Goal: Task Accomplishment & Management: Complete application form

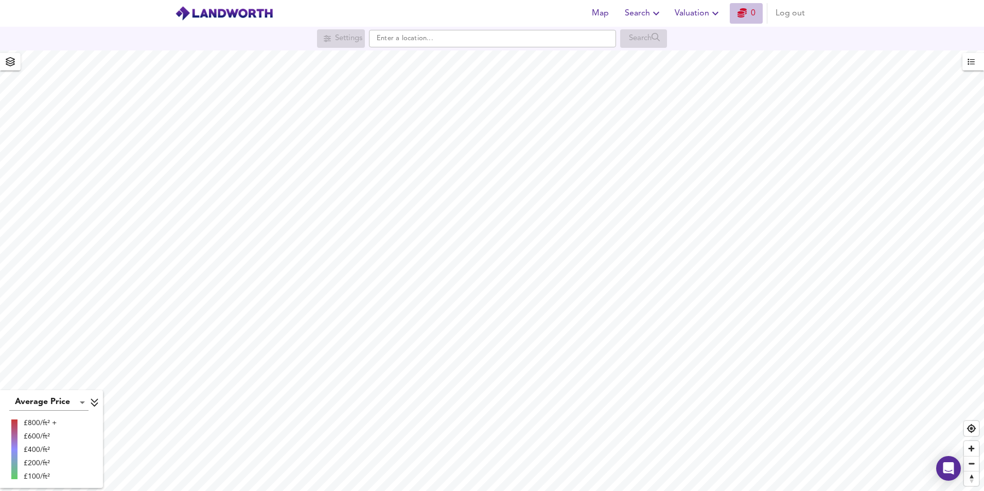
click at [751, 11] on link "0" at bounding box center [746, 13] width 18 height 14
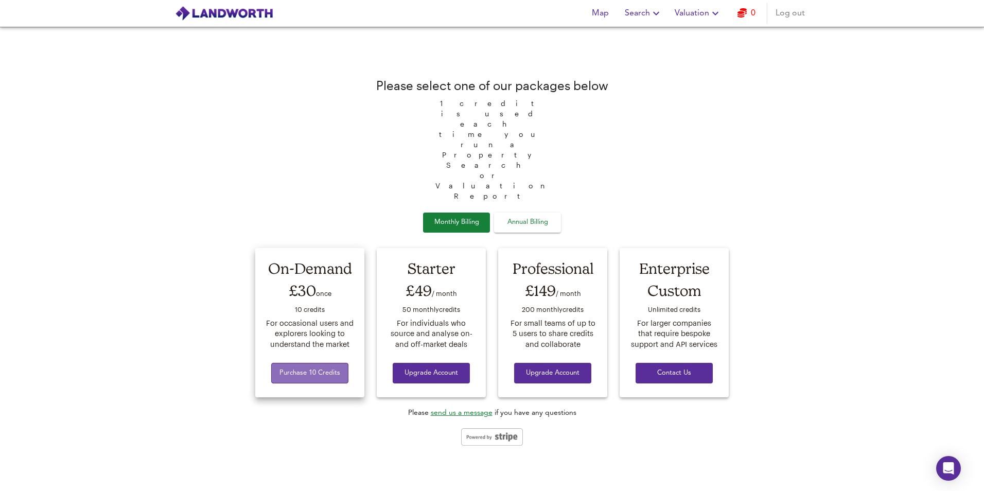
click at [304, 367] on span "Purchase 10 Credits" at bounding box center [309, 373] width 61 height 12
click at [677, 367] on span "Contact Us" at bounding box center [674, 373] width 61 height 12
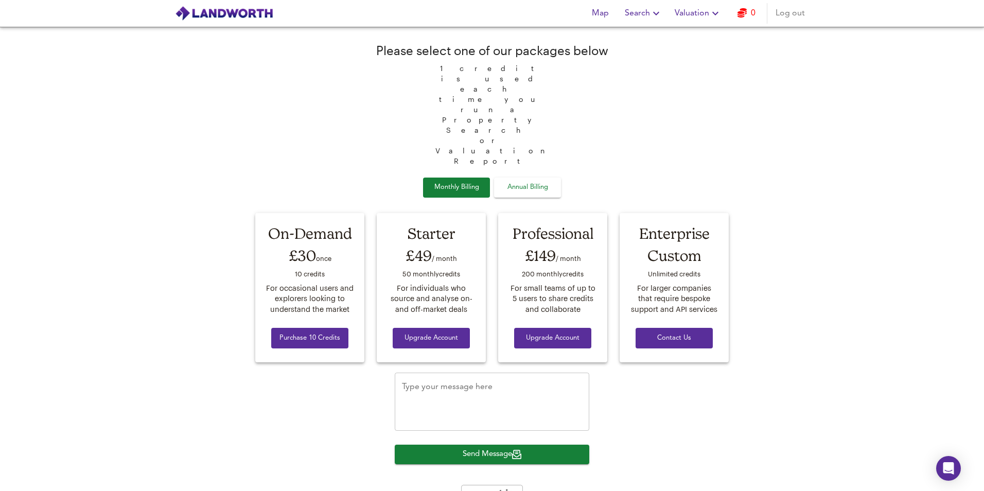
click at [608, 8] on span "Map" at bounding box center [600, 13] width 25 height 14
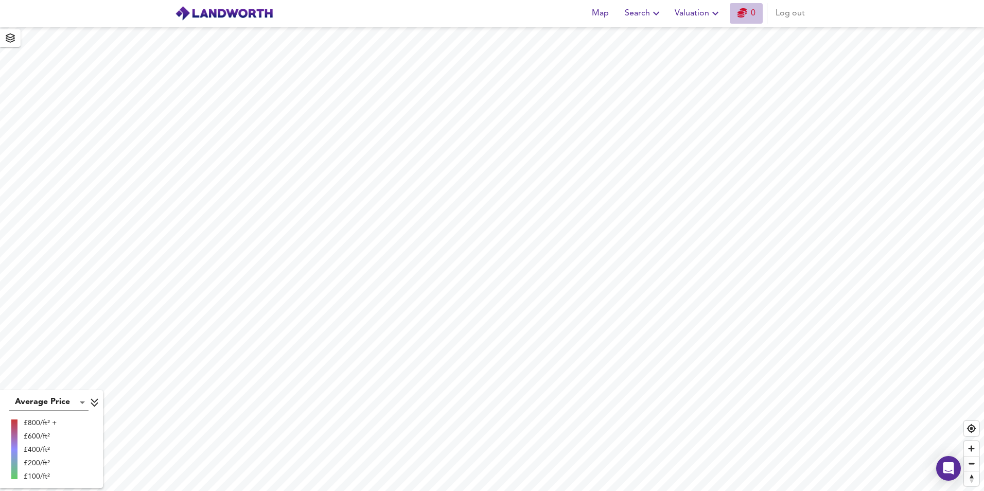
click at [750, 17] on link "0" at bounding box center [746, 13] width 18 height 14
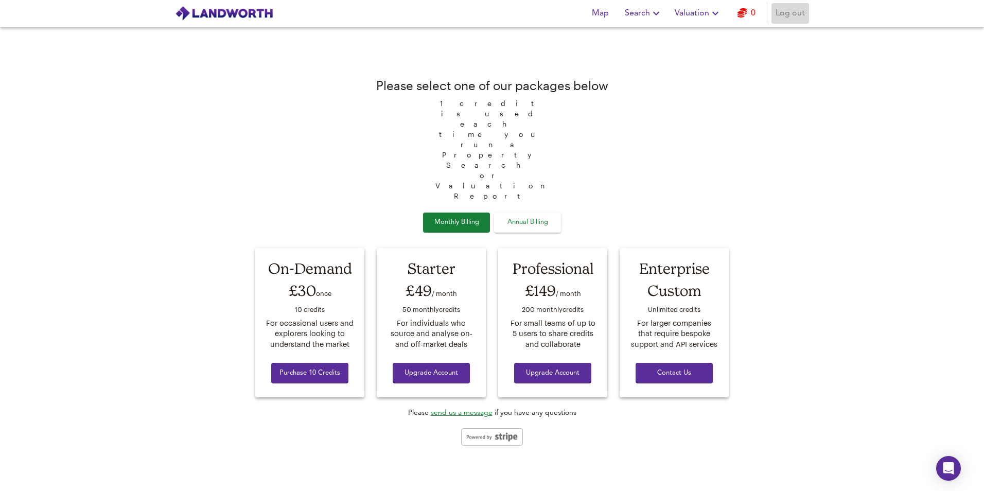
click at [777, 11] on span "Log out" at bounding box center [790, 13] width 29 height 14
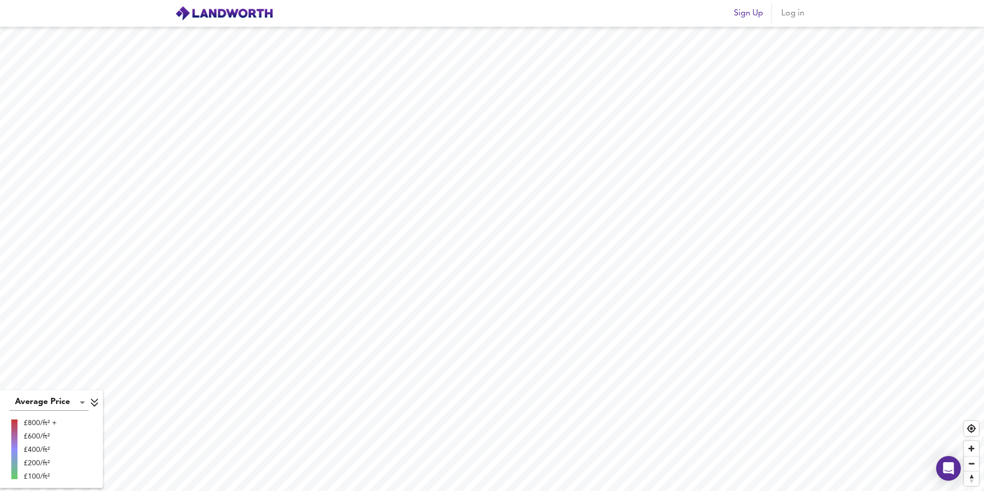
click at [741, 23] on button "Sign Up" at bounding box center [749, 13] width 38 height 21
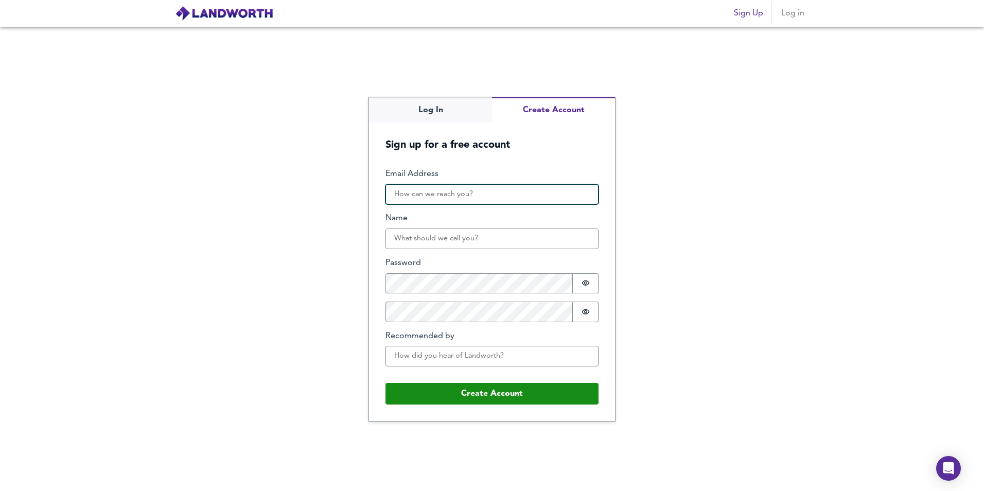
click at [453, 195] on input "Email Address" at bounding box center [491, 194] width 213 height 21
type input "joesells"
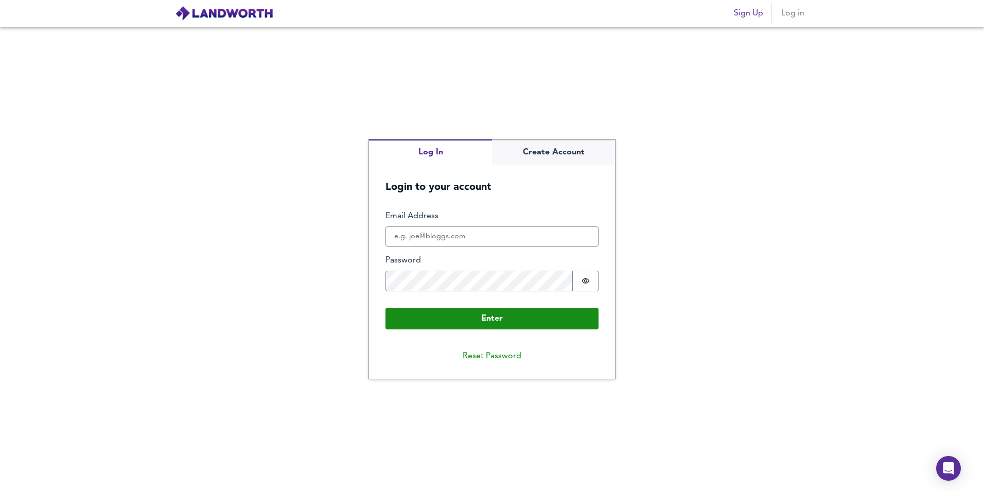
click at [434, 109] on div "Log In Create Account Login to your account Enter Email Address Password Passwo…" at bounding box center [492, 259] width 984 height 464
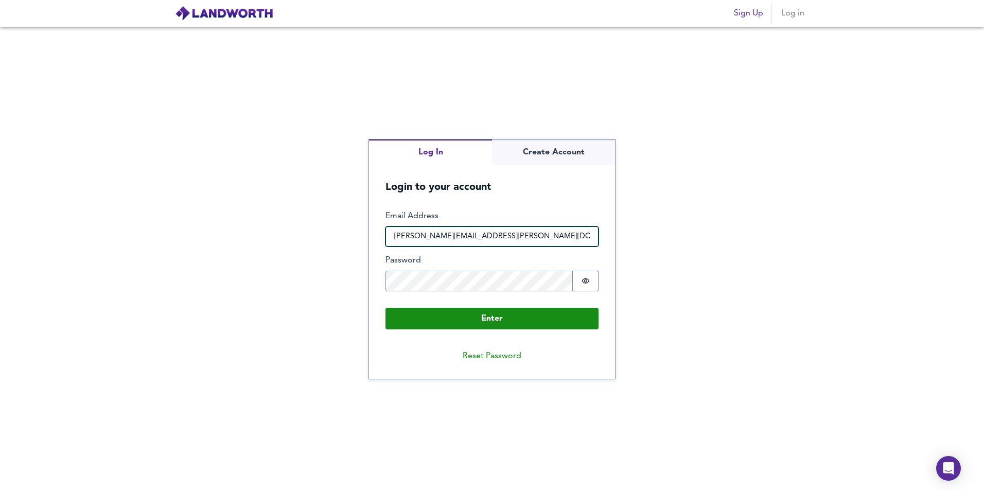
click at [432, 228] on input "joseph.wilkes@bellway.co.uk" at bounding box center [491, 236] width 213 height 21
type input "j"
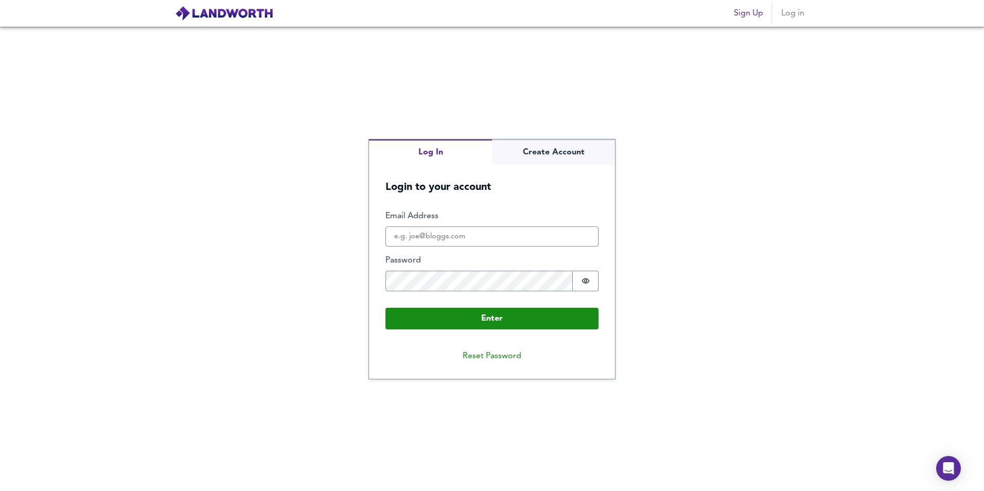
click at [559, 135] on div "Log In Create Account Login to your account Enter Email Address Password Passwo…" at bounding box center [492, 259] width 984 height 464
click at [541, 161] on div "Log In Create Account Login to your account Enter Email Address Password Passwo…" at bounding box center [492, 258] width 246 height 239
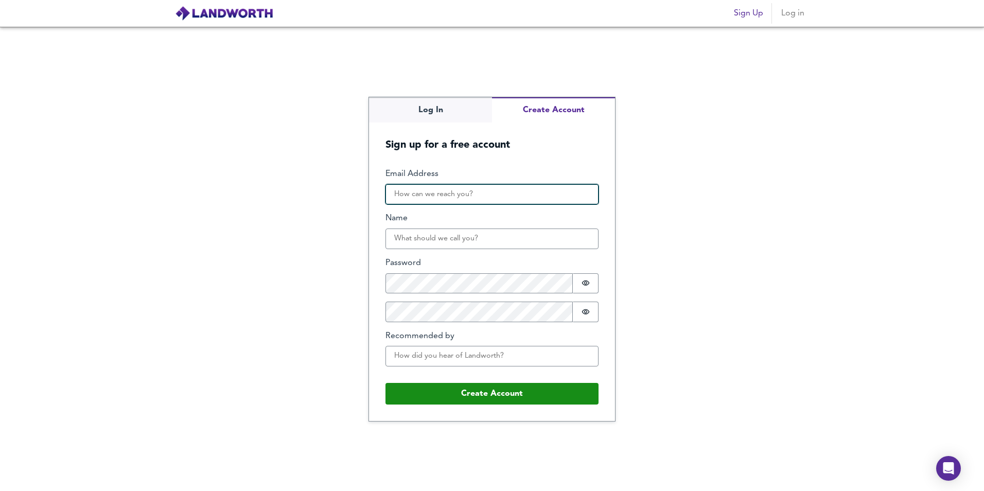
click at [497, 197] on input "Email Address" at bounding box center [491, 194] width 213 height 21
type input "joesells111@gmail.com"
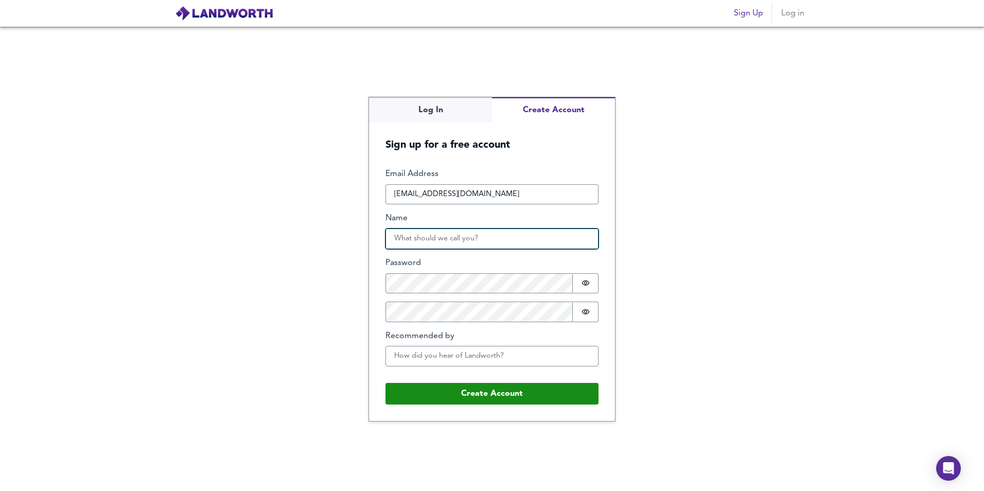
click at [483, 231] on input "Name" at bounding box center [491, 239] width 213 height 21
type input "Joe Hick"
click at [579, 310] on button "Password is hidden" at bounding box center [586, 312] width 26 height 21
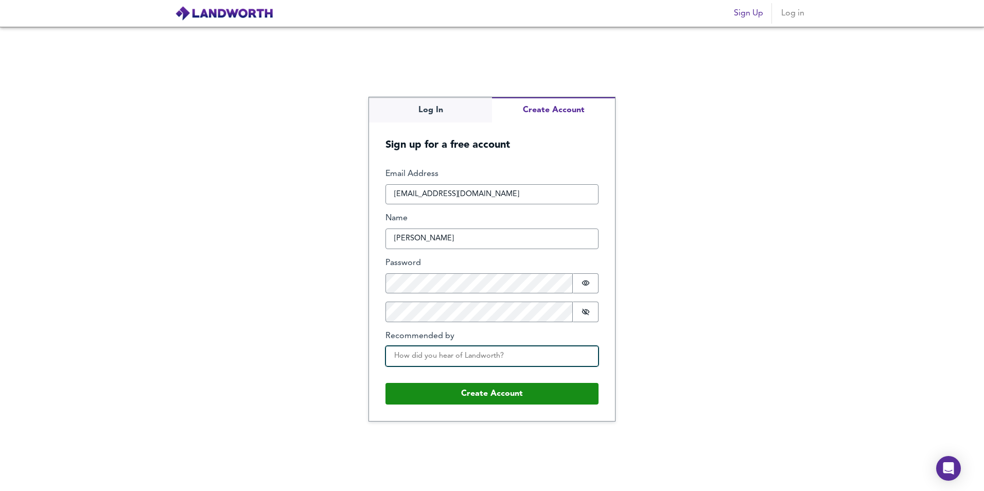
click at [475, 354] on input "Recommended by" at bounding box center [491, 356] width 213 height 21
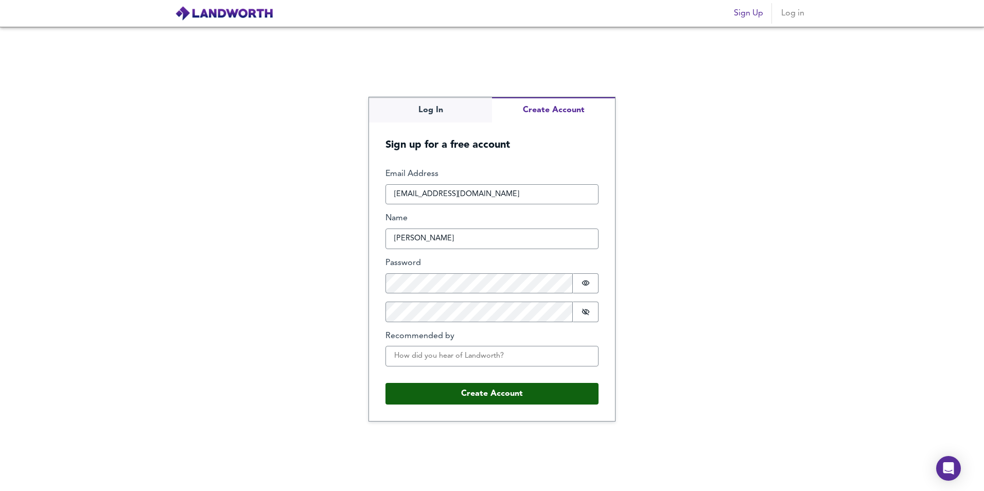
drag, startPoint x: 596, startPoint y: 376, endPoint x: 585, endPoint y: 384, distance: 14.0
click at [596, 376] on fieldset "Email Address joesells111@gmail.com Name Joe Hick Password Password is hidden C…" at bounding box center [491, 286] width 213 height 236
click at [547, 397] on button "Create Account" at bounding box center [491, 394] width 213 height 22
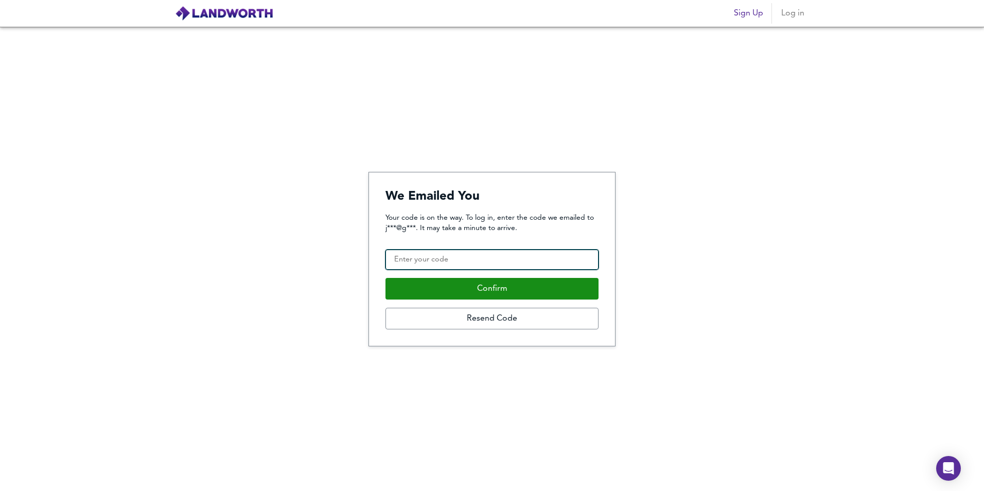
click at [444, 263] on input "Confirmation Code" at bounding box center [491, 260] width 213 height 21
type input "422445"
click at [385, 278] on button "Confirm" at bounding box center [491, 289] width 213 height 22
